Goal: Task Accomplishment & Management: Complete application form

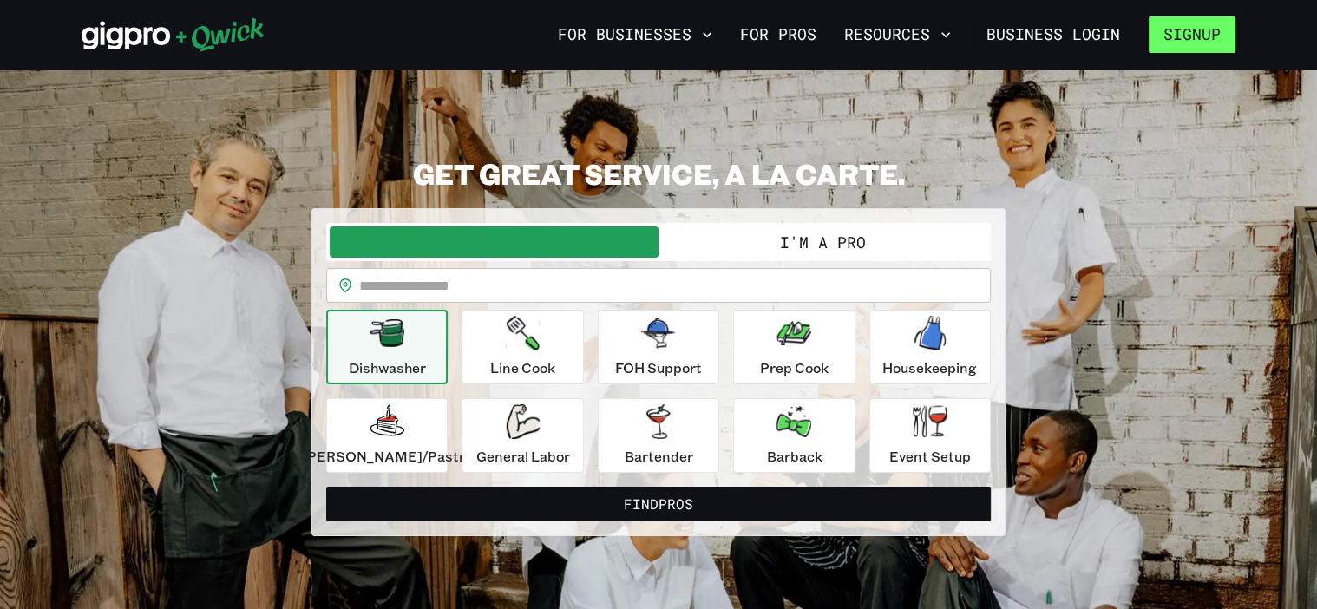
click at [1168, 47] on button "Signup" at bounding box center [1191, 34] width 87 height 36
click at [1219, 40] on button "Signup" at bounding box center [1191, 34] width 87 height 36
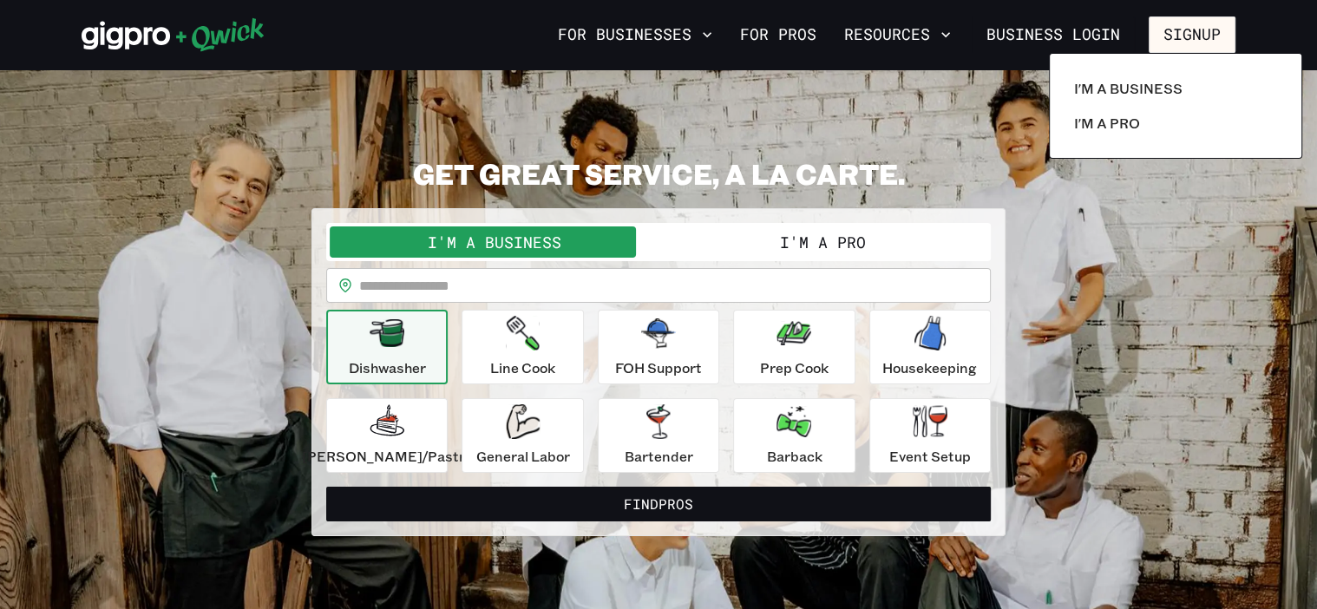
click at [889, 60] on div at bounding box center [658, 304] width 1317 height 609
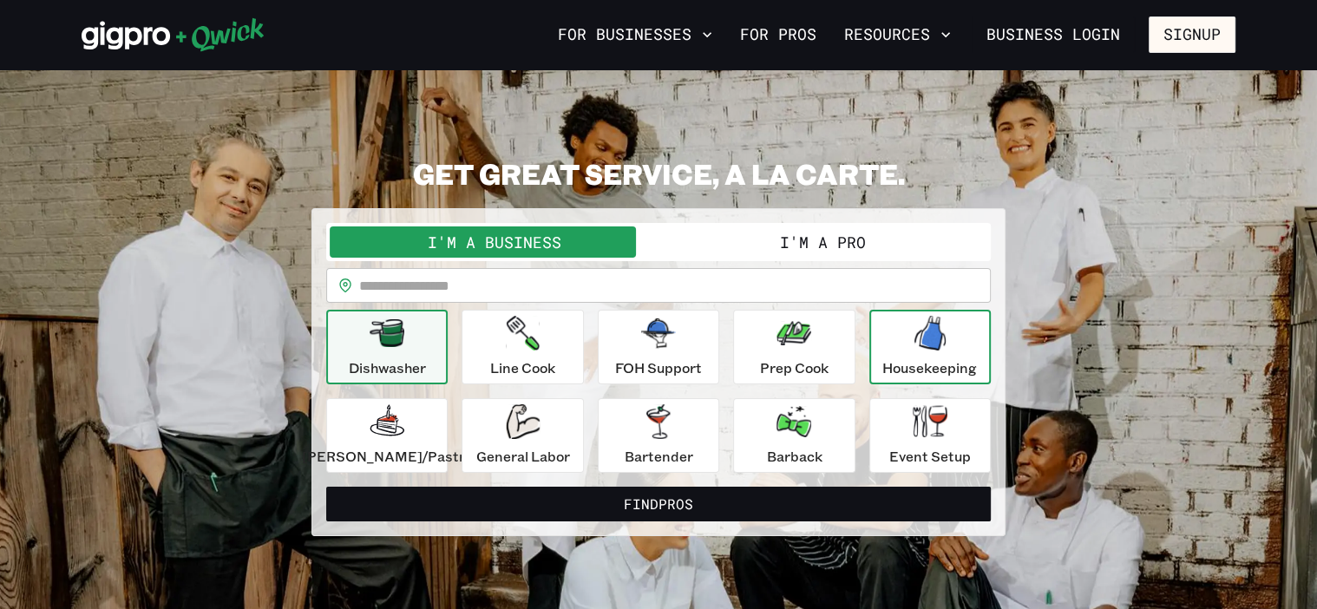
click at [926, 343] on icon "button" at bounding box center [929, 333] width 31 height 35
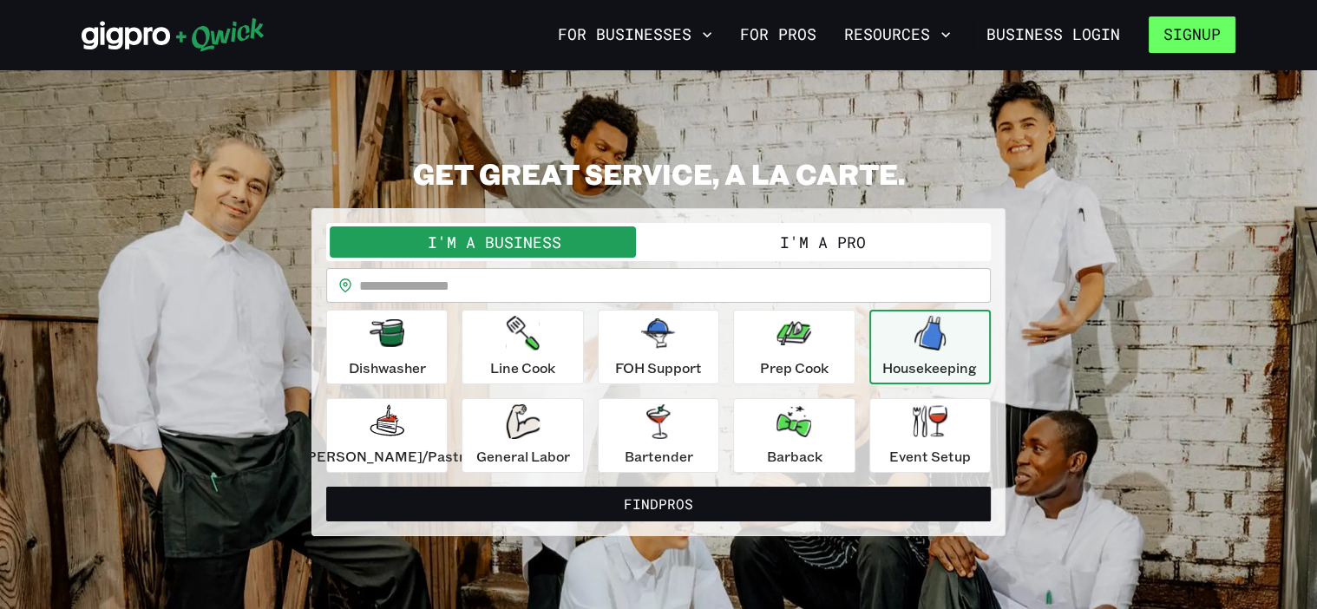
click at [1172, 34] on button "Signup" at bounding box center [1191, 34] width 87 height 36
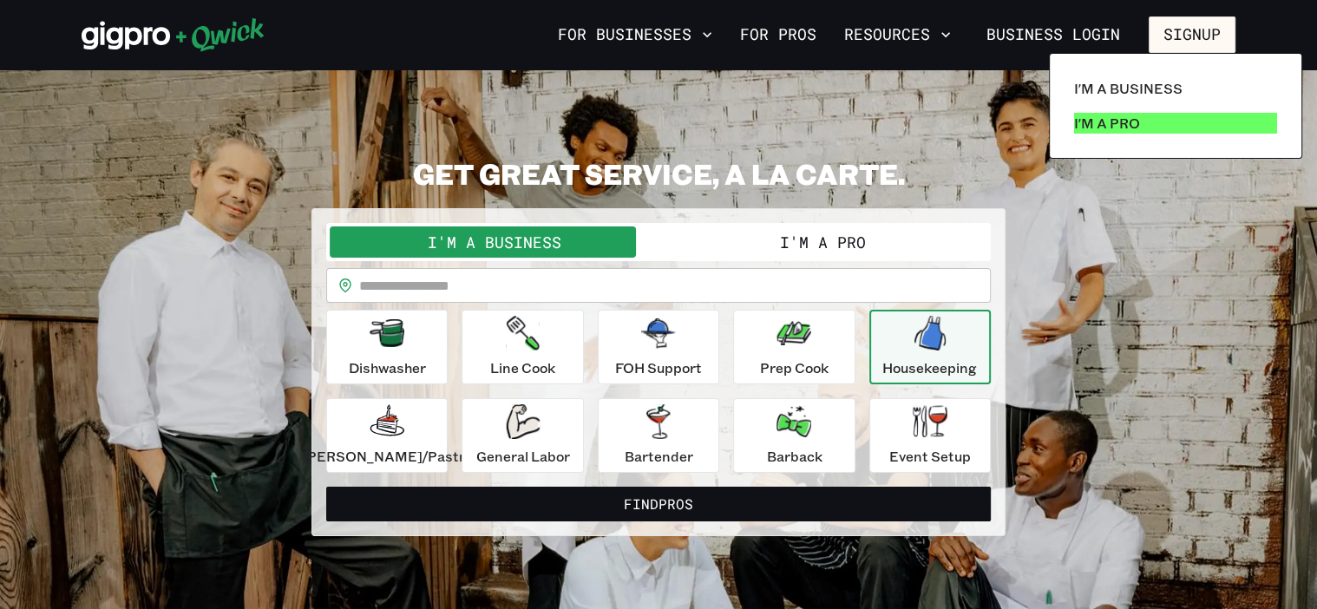
click at [1108, 122] on p "I'm a Pro" at bounding box center [1107, 123] width 66 height 21
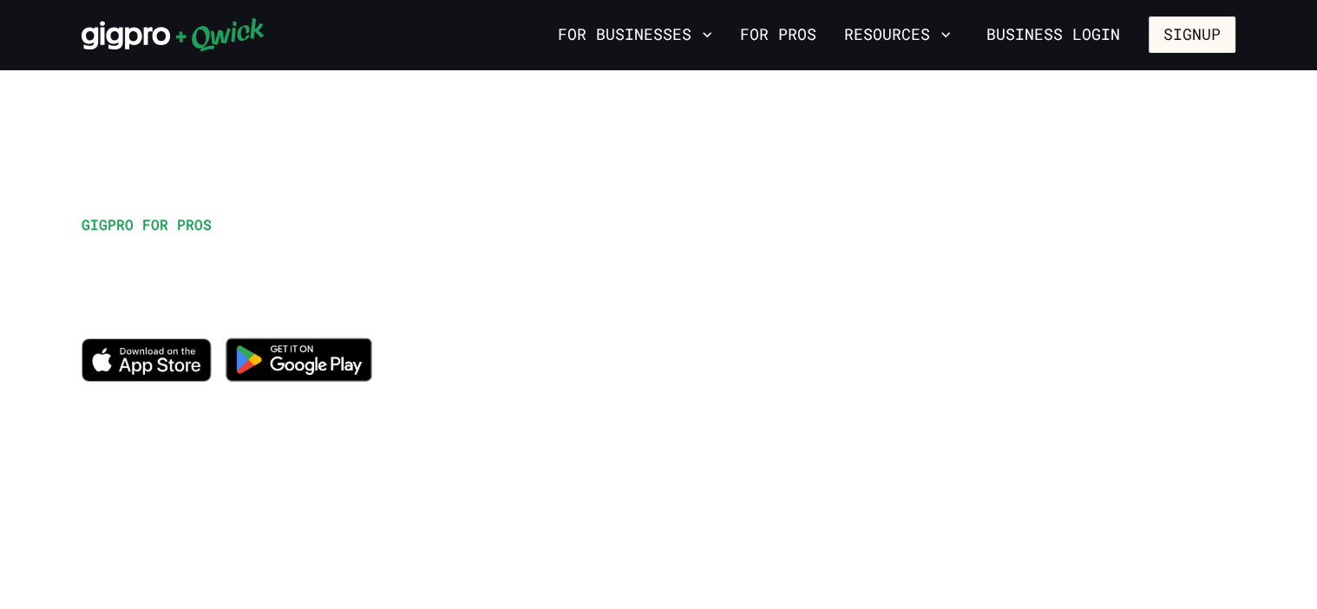
scroll to position [13, 0]
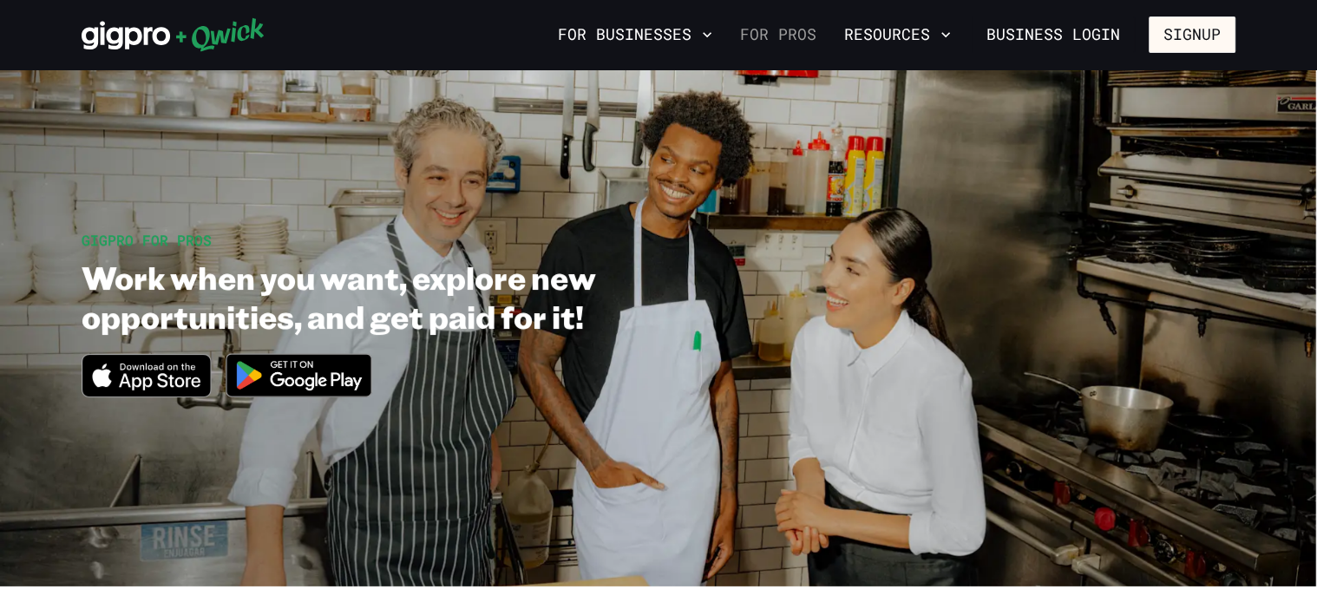
click at [769, 30] on link "For Pros" at bounding box center [778, 34] width 90 height 29
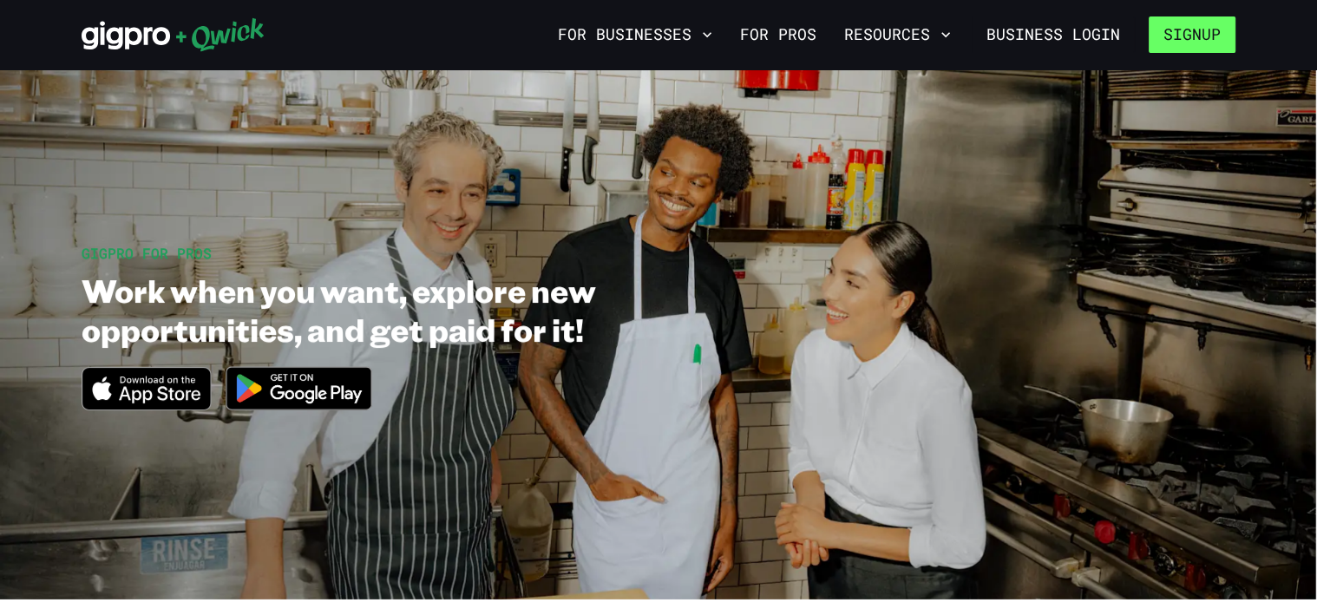
click at [1198, 44] on button "Signup" at bounding box center [1191, 34] width 87 height 36
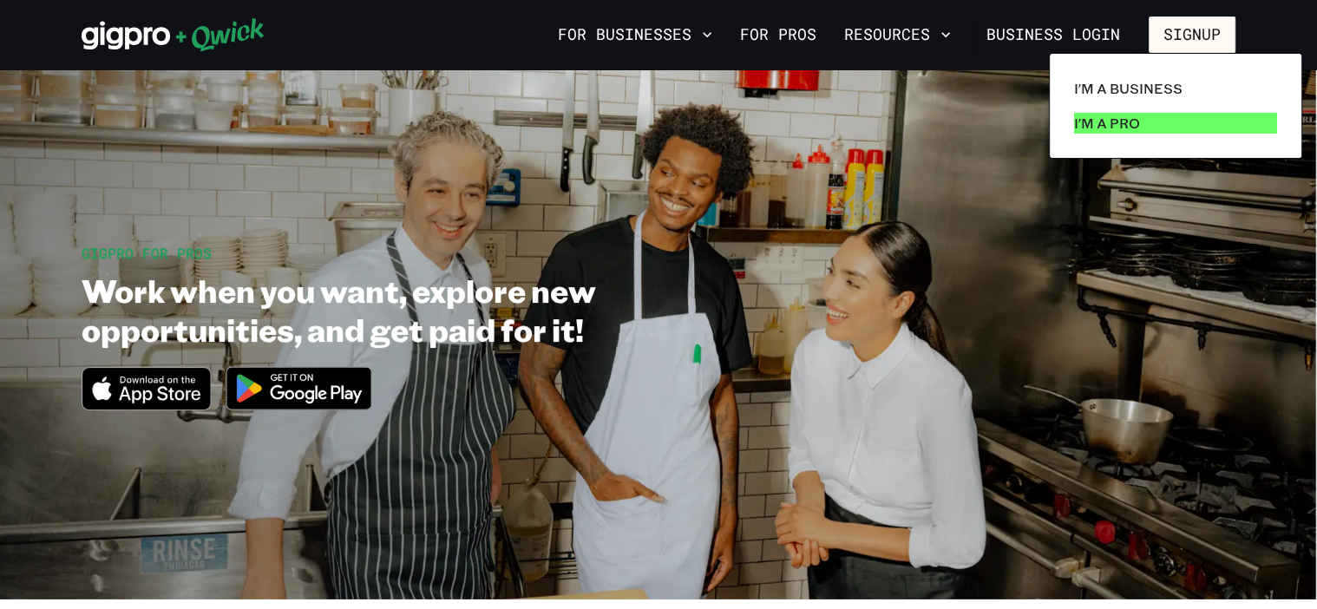
click at [1135, 115] on p "I'm a Pro" at bounding box center [1107, 123] width 66 height 21
click at [1124, 128] on p "I'm a Pro" at bounding box center [1107, 123] width 66 height 21
click at [1110, 115] on p "I'm a Pro" at bounding box center [1107, 123] width 66 height 21
click at [1114, 129] on p "I'm a Pro" at bounding box center [1107, 123] width 66 height 21
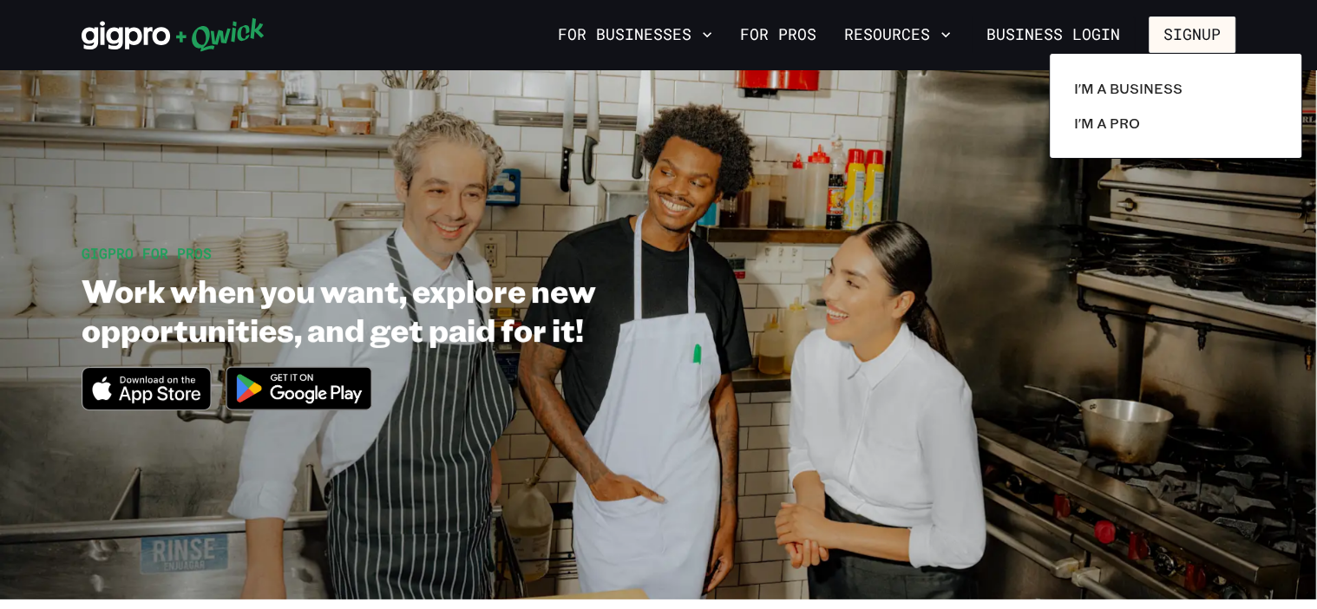
click at [468, 39] on div at bounding box center [658, 304] width 1317 height 609
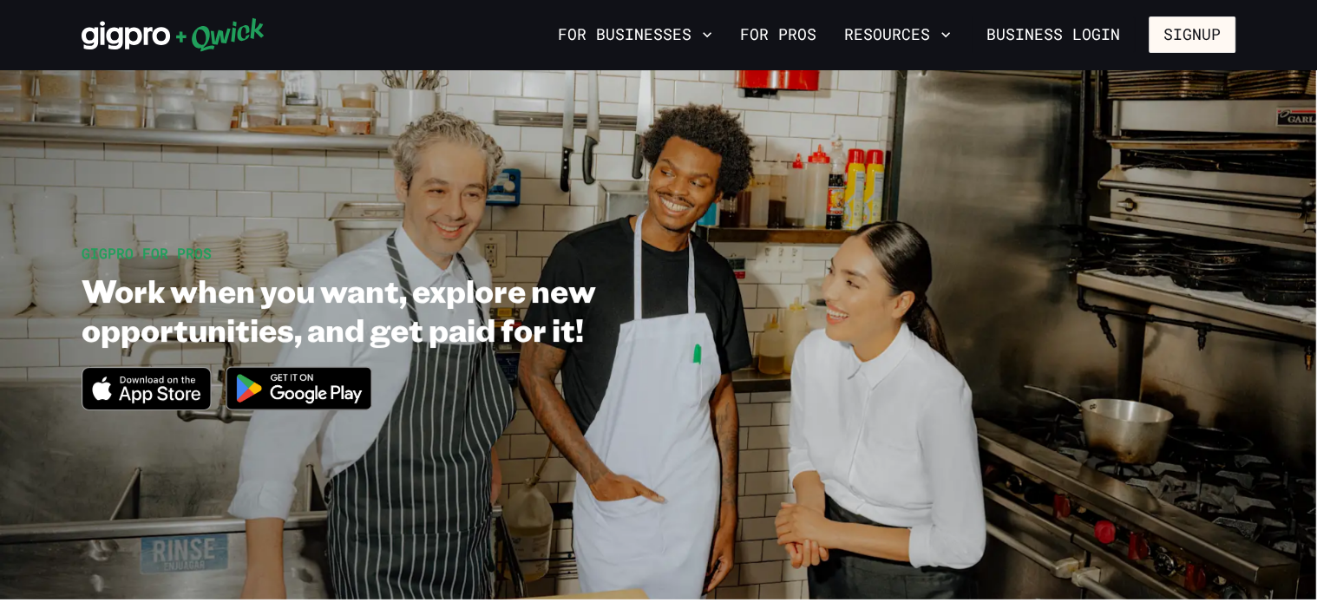
click at [456, 52] on div "For Businesses For Pros Resources Business Login Signup" at bounding box center [658, 34] width 1188 height 36
